Goal: Transaction & Acquisition: Purchase product/service

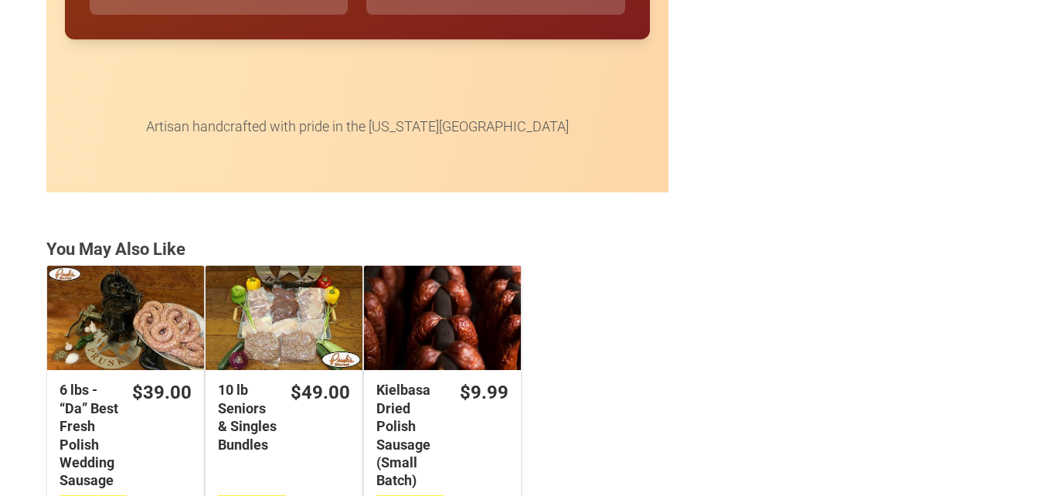
scroll to position [4020, 0]
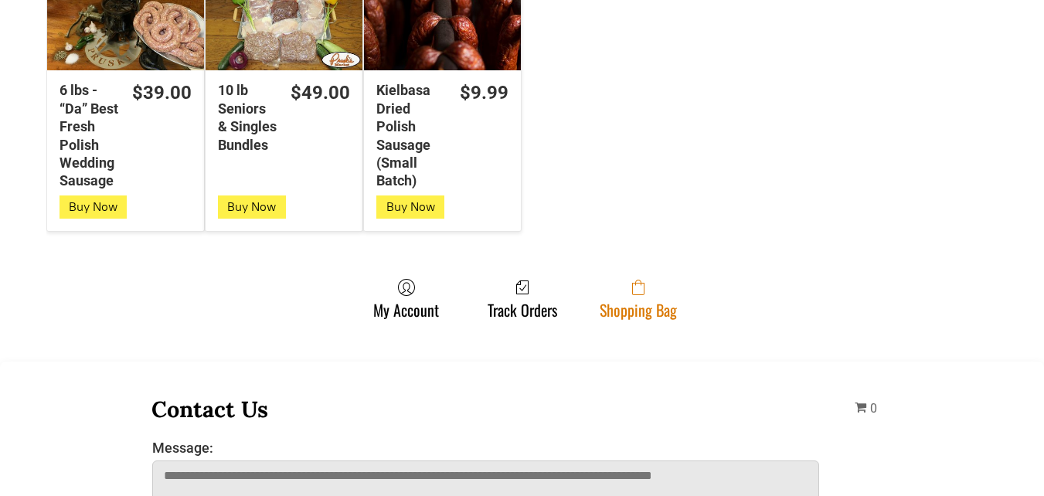
click at [620, 294] on span at bounding box center [638, 287] width 77 height 19
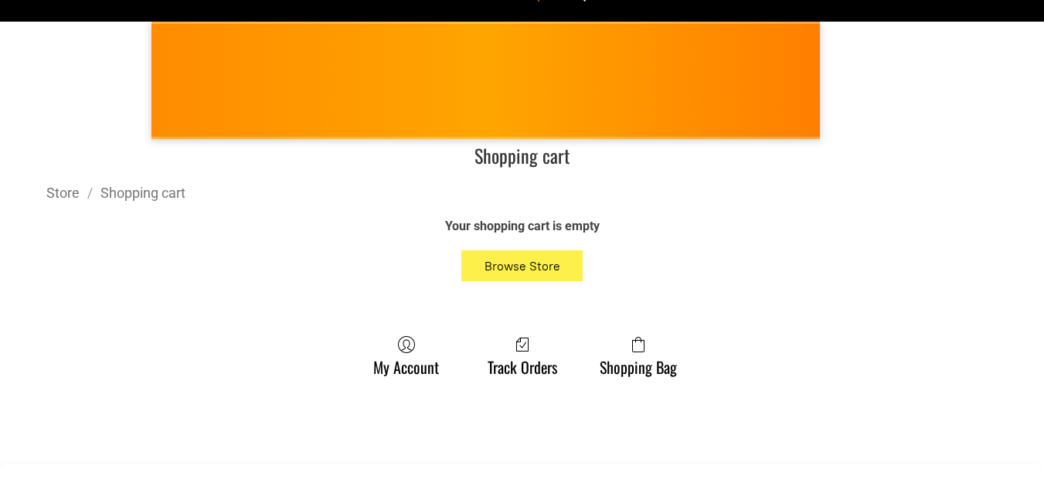
scroll to position [232, 0]
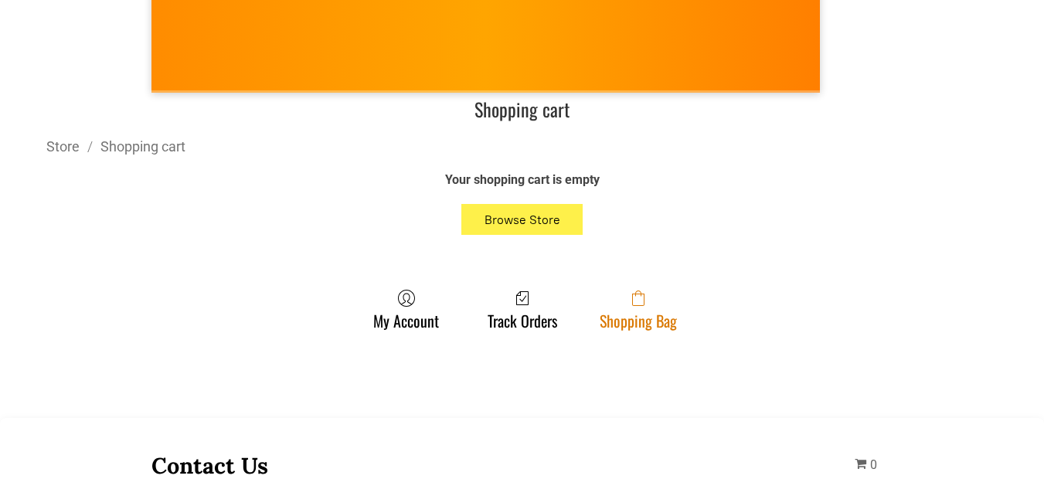
click at [628, 317] on link "Shopping Bag" at bounding box center [638, 309] width 93 height 41
click at [637, 299] on icon at bounding box center [638, 298] width 12 height 15
click at [673, 309] on link "Shopping Bag" at bounding box center [638, 309] width 93 height 41
